Goal: Information Seeking & Learning: Learn about a topic

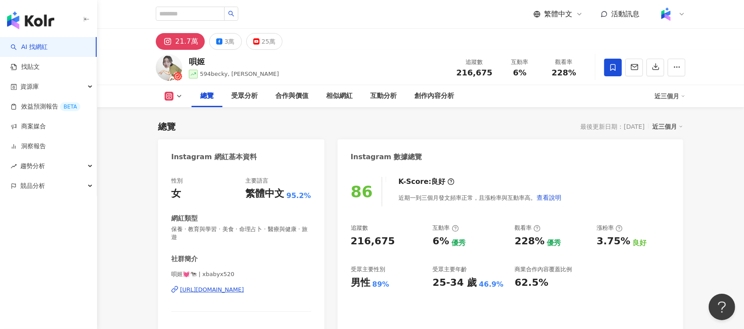
drag, startPoint x: 215, startPoint y: 74, endPoint x: 293, endPoint y: 75, distance: 78.1
click at [217, 76] on span "594becky, 雪瑞晃" at bounding box center [239, 74] width 79 height 7
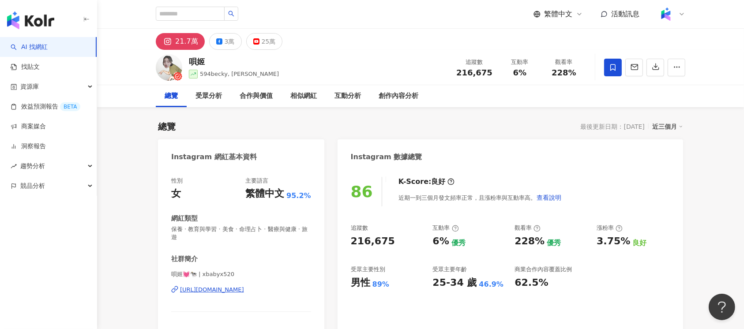
scroll to position [54, 0]
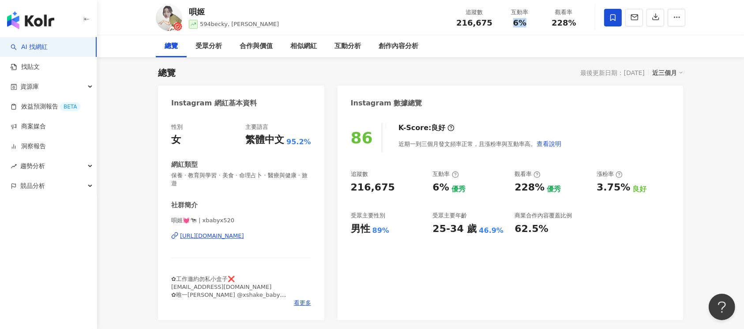
drag, startPoint x: 510, startPoint y: 22, endPoint x: 522, endPoint y: 22, distance: 11.9
click at [522, 22] on div "6%" at bounding box center [520, 23] width 34 height 9
copy span "6%"
drag, startPoint x: 553, startPoint y: 26, endPoint x: 564, endPoint y: 26, distance: 11.9
click at [564, 26] on span "228%" at bounding box center [563, 23] width 25 height 9
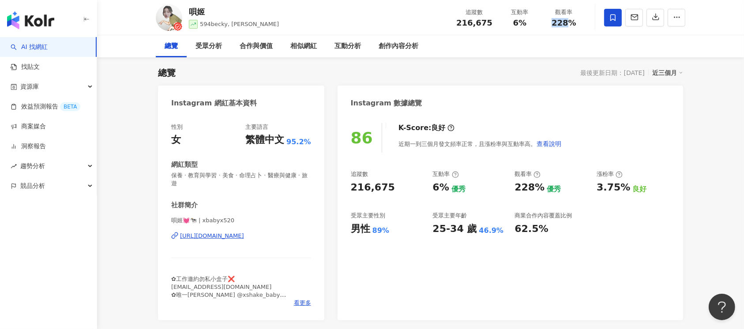
copy span "228"
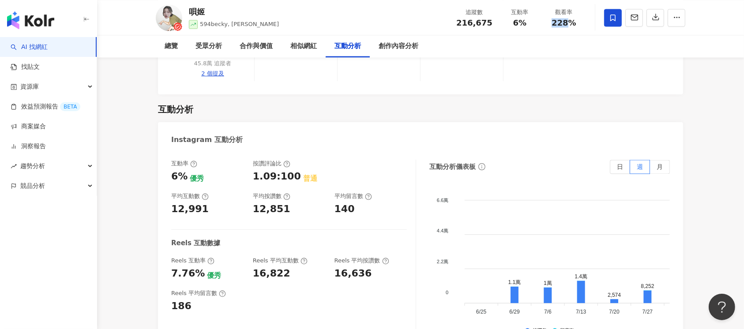
scroll to position [1877, 0]
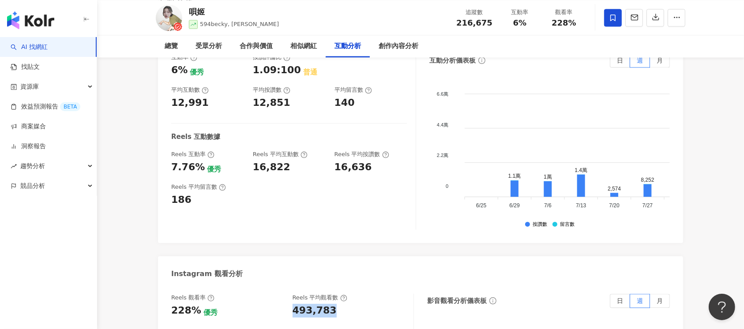
drag, startPoint x: 292, startPoint y: 266, endPoint x: 342, endPoint y: 273, distance: 50.8
click at [342, 304] on div "493,783" at bounding box center [348, 311] width 112 height 14
copy div "493,783"
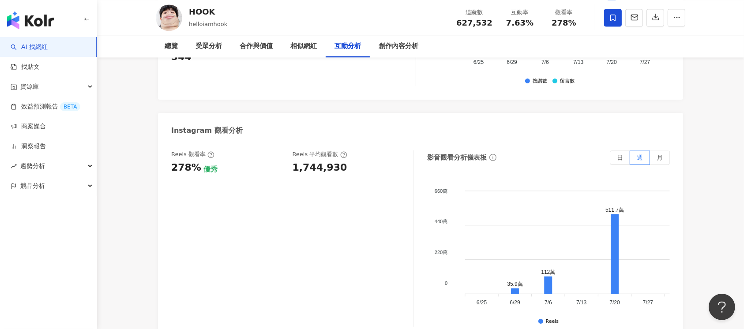
scroll to position [1967, 0]
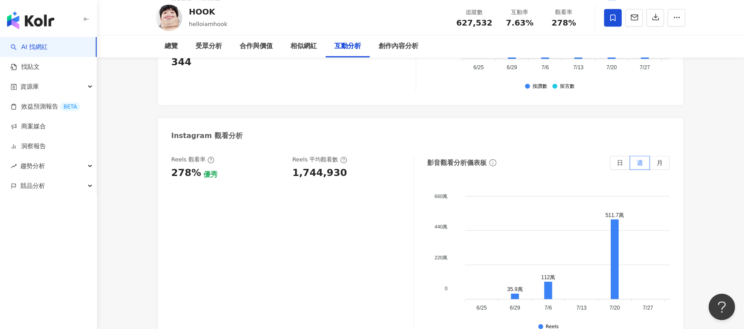
drag, startPoint x: 314, startPoint y: 167, endPoint x: 311, endPoint y: 163, distance: 4.5
click at [311, 163] on div "Reels 觀看率 278% 優秀 Reels 平均觀看數 1,744,930" at bounding box center [292, 244] width 243 height 176
click at [311, 166] on div "1,744,930" at bounding box center [319, 173] width 55 height 14
copy div "1,744,930"
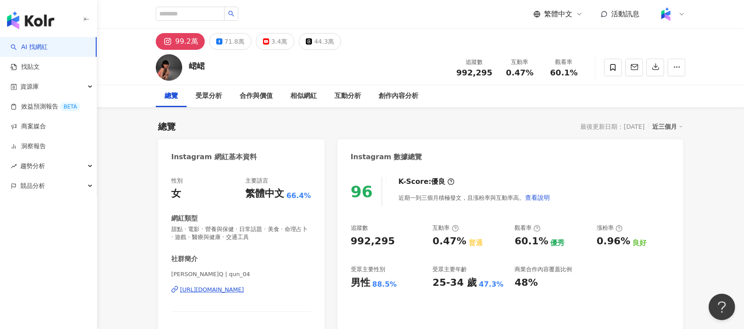
scroll to position [54, 0]
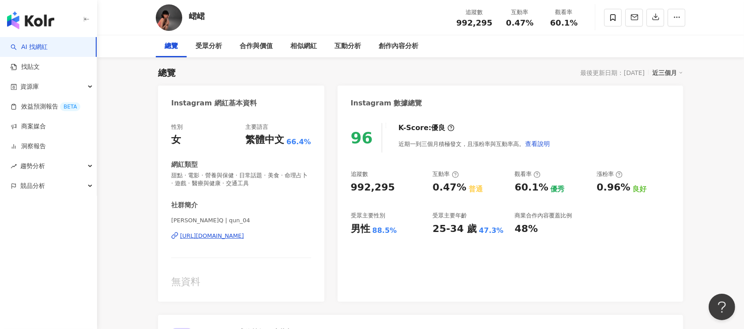
click at [512, 323] on div "AI Instagram 成效等級三大指標" at bounding box center [420, 329] width 525 height 29
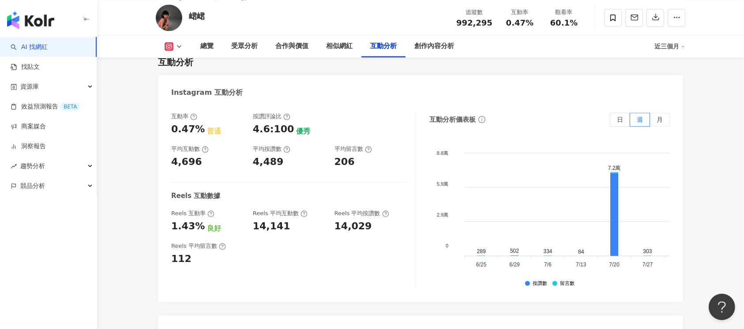
scroll to position [1854, 0]
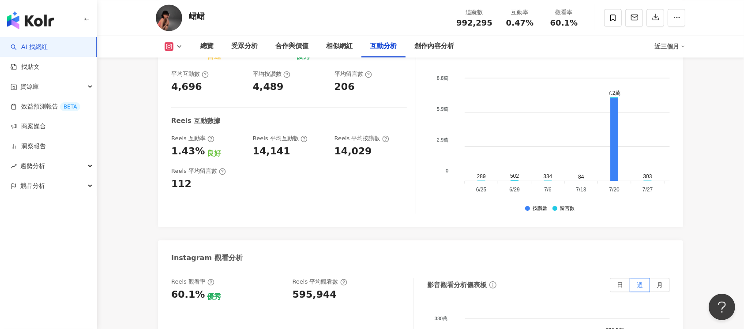
click at [322, 288] on div "595,944" at bounding box center [314, 295] width 44 height 14
copy div "595,944"
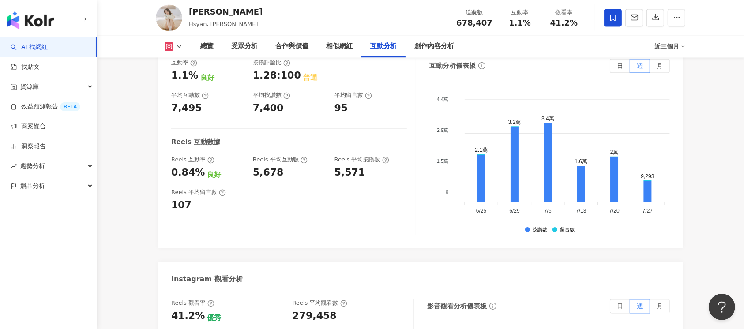
scroll to position [1936, 0]
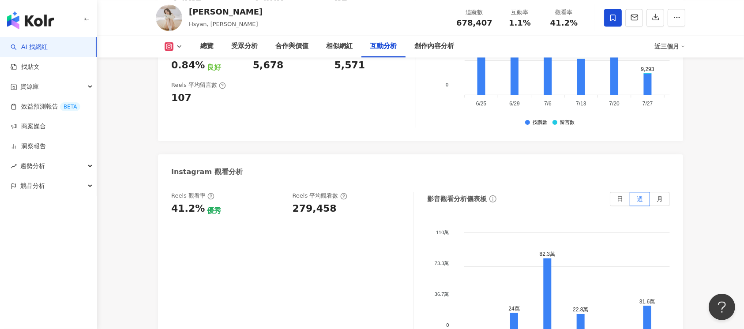
click at [330, 202] on div "279,458" at bounding box center [348, 209] width 112 height 14
click at [307, 202] on div "279,458" at bounding box center [314, 209] width 44 height 14
copy div "279,458"
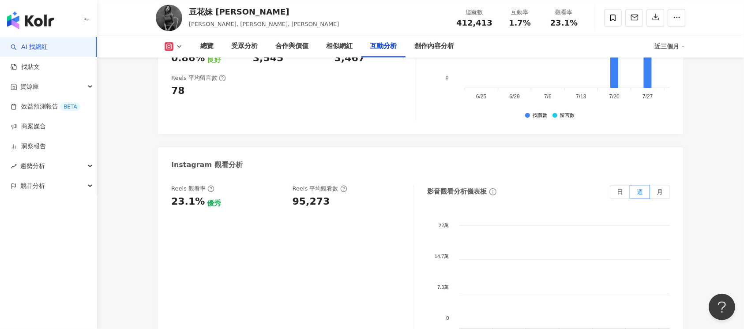
scroll to position [1936, 0]
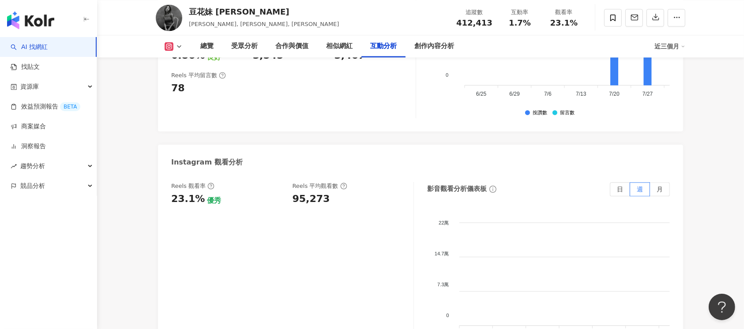
click at [313, 192] on div "95,273" at bounding box center [310, 199] width 37 height 14
copy div "95,273"
